Goal: Navigation & Orientation: Find specific page/section

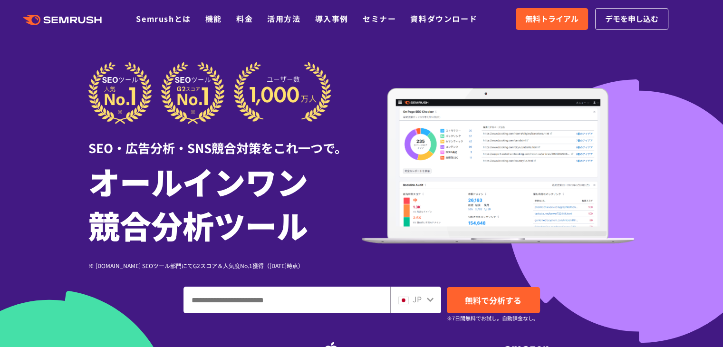
click at [384, 1] on header ".cls-1 {fill: #fff;} .cls {fill: #FF642D;} .cls {fill: #FF642D;} .cls {fill: #F…" at bounding box center [361, 19] width 723 height 38
click at [387, 96] on img at bounding box center [498, 166] width 273 height 156
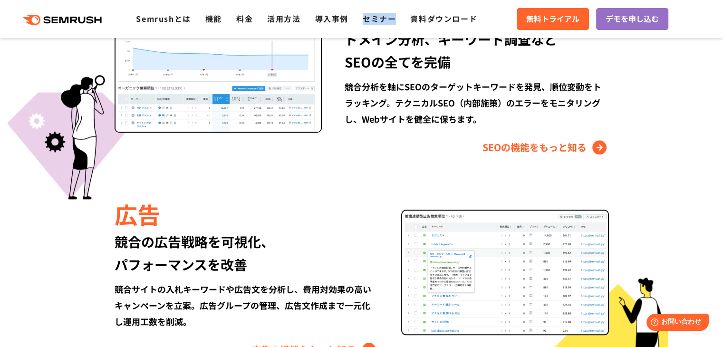
scroll to position [1105, 0]
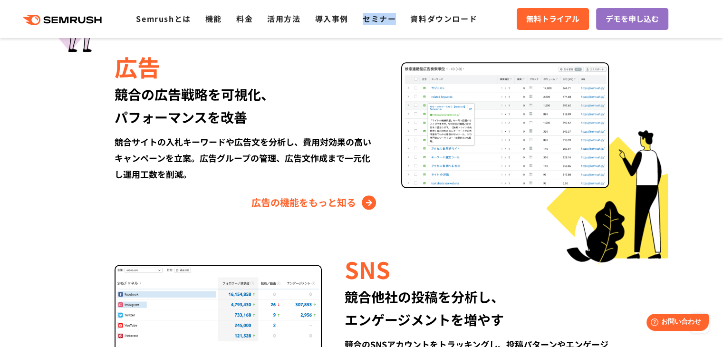
click at [78, 19] on icon ".cls {fill: #FF642D;}" at bounding box center [63, 20] width 107 height 10
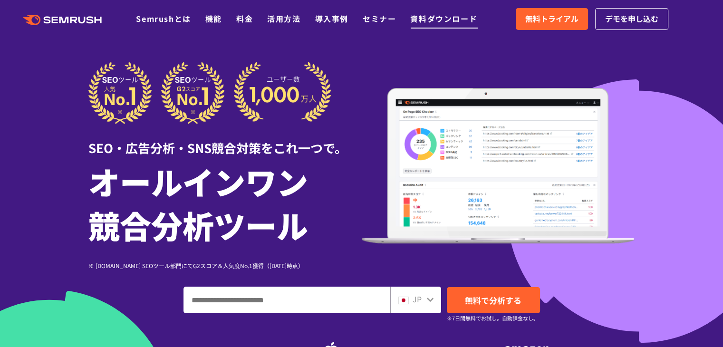
click at [422, 21] on link "資料ダウンロード" at bounding box center [443, 18] width 67 height 11
